Goal: Task Accomplishment & Management: Use online tool/utility

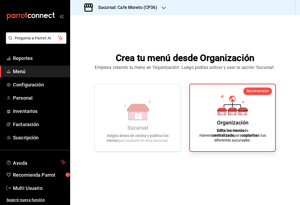
click at [148, 9] on h3 "Sucursal: Cafe Moreto (CP36)" at bounding box center [125, 7] width 63 height 6
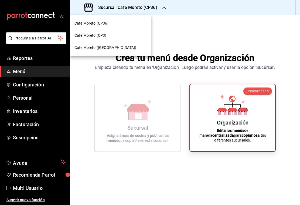
click at [97, 35] on span "Cafe Moreto (CP3)" at bounding box center [91, 36] width 32 height 6
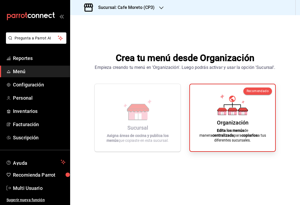
click at [147, 8] on h3 "Sucursal: Cafe Moreto (CP3)" at bounding box center [124, 7] width 61 height 6
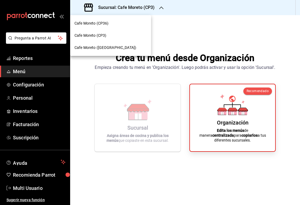
click at [101, 36] on span "Cafe Moreto (CP3)" at bounding box center [91, 36] width 32 height 6
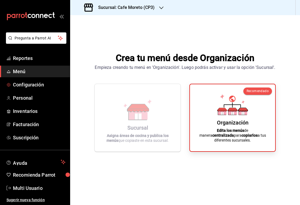
click at [25, 85] on span "Configuración" at bounding box center [39, 84] width 53 height 7
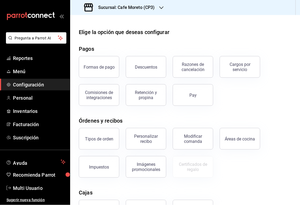
click at [21, 73] on span "Menú" at bounding box center [39, 71] width 53 height 7
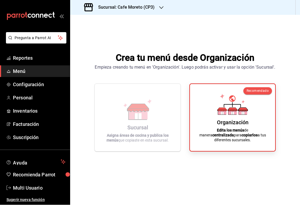
click at [242, 122] on div "Organización Edita los menús de manera centralizada para copiarlos a tus difere…" at bounding box center [233, 118] width 72 height 58
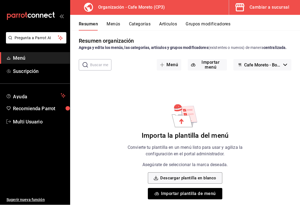
click at [113, 24] on button "Menús" at bounding box center [114, 26] width 14 height 9
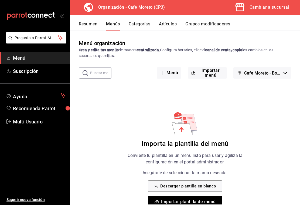
click at [208, 23] on button "Grupos modificadores" at bounding box center [208, 26] width 45 height 9
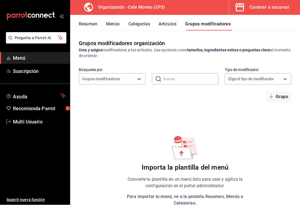
click at [114, 23] on button "Menús" at bounding box center [113, 26] width 14 height 9
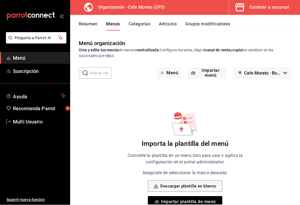
click at [173, 25] on button "Artículos" at bounding box center [168, 26] width 18 height 9
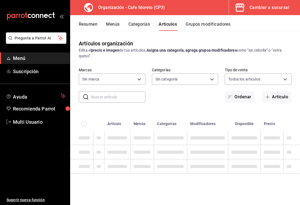
type input "6dc9de23-4e9e-430a-bcd5-91159ab4267b"
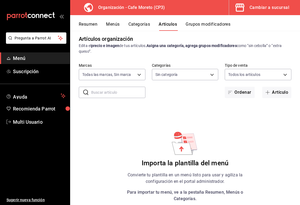
scroll to position [4, 0]
click at [136, 74] on body "Pregunta a Parrot AI Menú Suscripción Ayuda Recomienda Parrot Multi Usuario Sug…" at bounding box center [150, 102] width 300 height 205
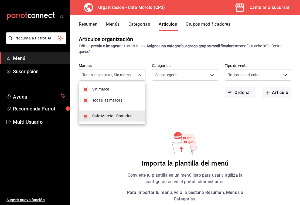
click at [278, 74] on div at bounding box center [150, 102] width 300 height 205
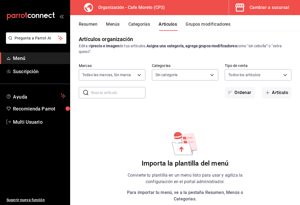
click at [276, 73] on body "Pregunta a Parrot AI Menú Suscripción Ayuda Recomienda Parrot Multi Usuario Sug…" at bounding box center [150, 102] width 300 height 205
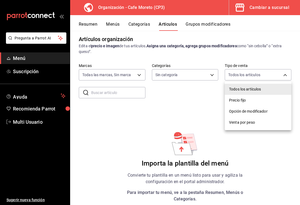
click at [260, 112] on span "Opción de modificador" at bounding box center [258, 112] width 58 height 6
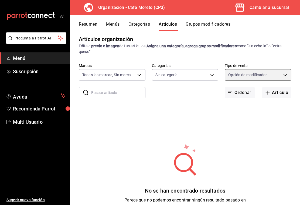
type input "WITHOUT_INDEPENDENT_SALE"
click at [277, 93] on button "Artículo" at bounding box center [277, 92] width 29 height 11
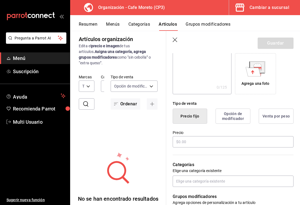
scroll to position [86, 0]
click at [238, 116] on button "Opción de modificador" at bounding box center [233, 116] width 35 height 15
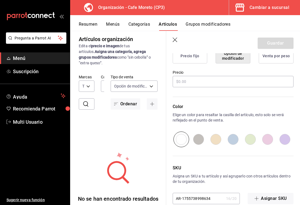
scroll to position [146, 0]
click at [240, 61] on button "Opción de modificador" at bounding box center [233, 56] width 35 height 15
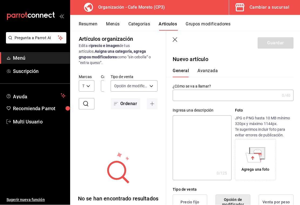
scroll to position [0, 0]
click at [88, 23] on button "Resumen" at bounding box center [88, 26] width 19 height 9
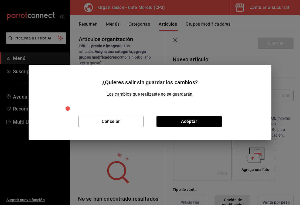
click at [194, 126] on button "Aceptar" at bounding box center [189, 121] width 65 height 11
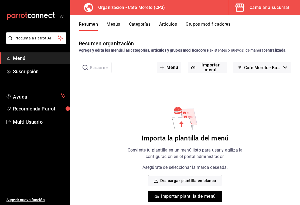
click at [243, 6] on icon "button" at bounding box center [239, 8] width 9 height 8
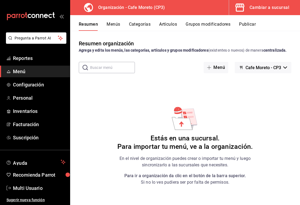
click at [118, 23] on button "Menús" at bounding box center [114, 26] width 14 height 9
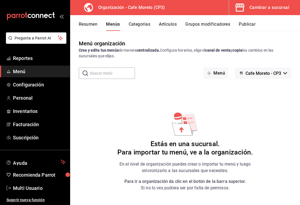
click at [240, 144] on h6 "Estás en una sucursal. Para importar tu menú, ve a la organización." at bounding box center [185, 148] width 136 height 17
click at [241, 11] on icon "button" at bounding box center [240, 7] width 11 height 11
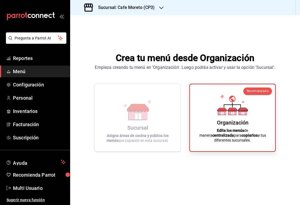
click at [234, 115] on icon at bounding box center [232, 113] width 3 height 3
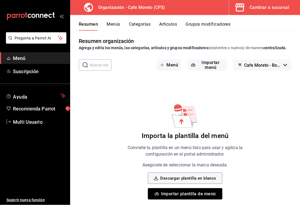
click at [187, 205] on p "Descargar plantilla de ejemplo" at bounding box center [185, 207] width 51 height 6
